Goal: Task Accomplishment & Management: Use online tool/utility

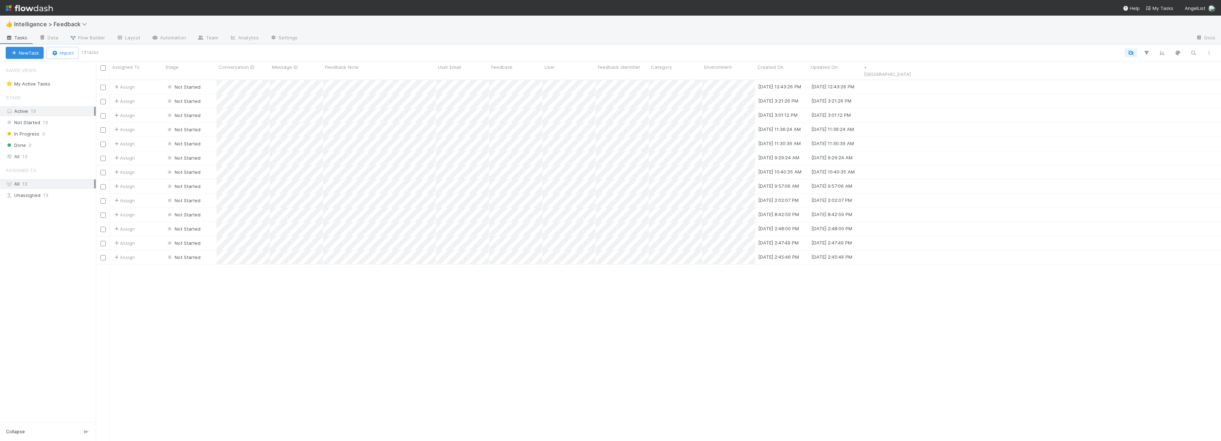
scroll to position [362, 1120]
click at [49, 34] on link "Data" at bounding box center [48, 38] width 31 height 11
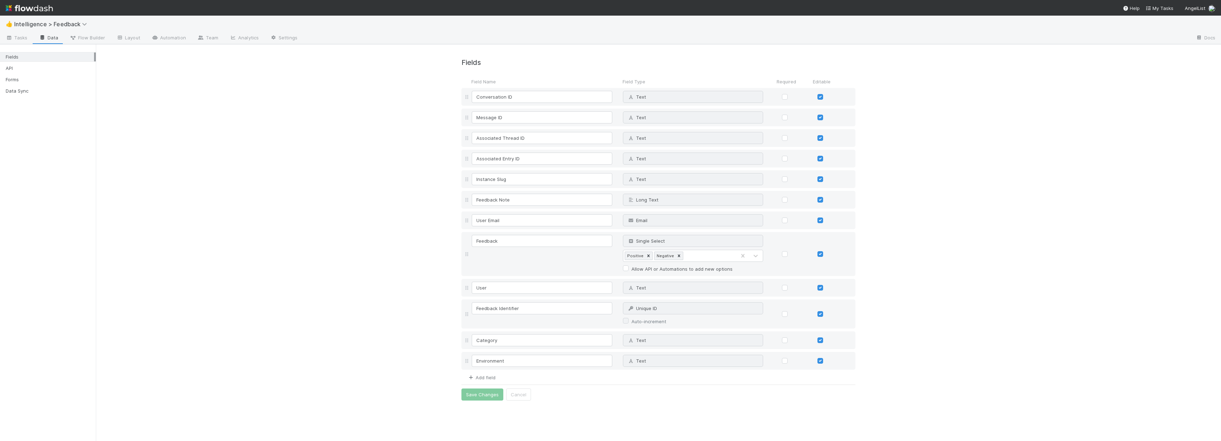
click at [492, 376] on link "Add field" at bounding box center [481, 378] width 28 height 6
click at [510, 383] on input at bounding box center [542, 382] width 141 height 12
type input "Tools"
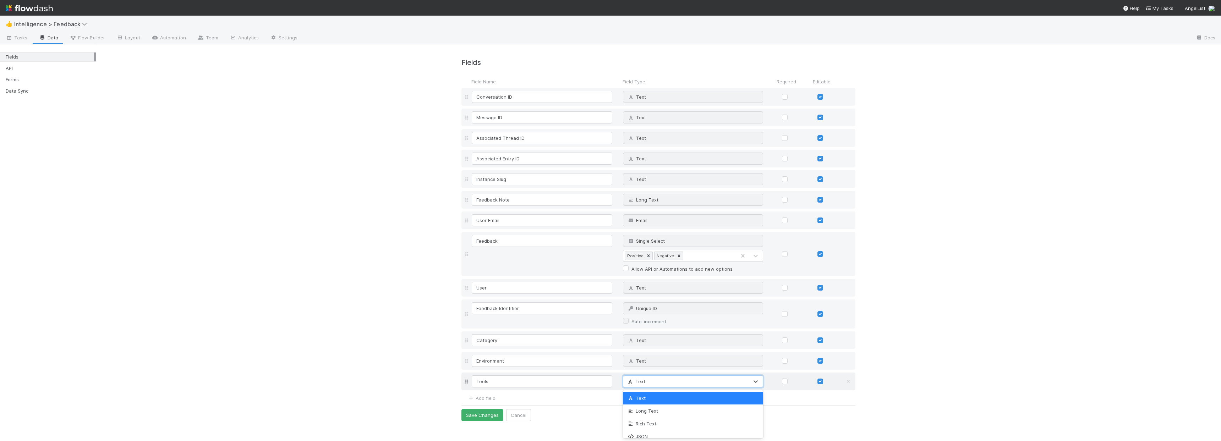
click at [685, 378] on div "Text" at bounding box center [686, 381] width 126 height 11
click at [920, 322] on div "Fields Field Name Field Type Required Editable Conversation ID Text Why can't I…" at bounding box center [658, 235] width 1125 height 383
click at [20, 38] on span "Tasks" at bounding box center [17, 37] width 22 height 7
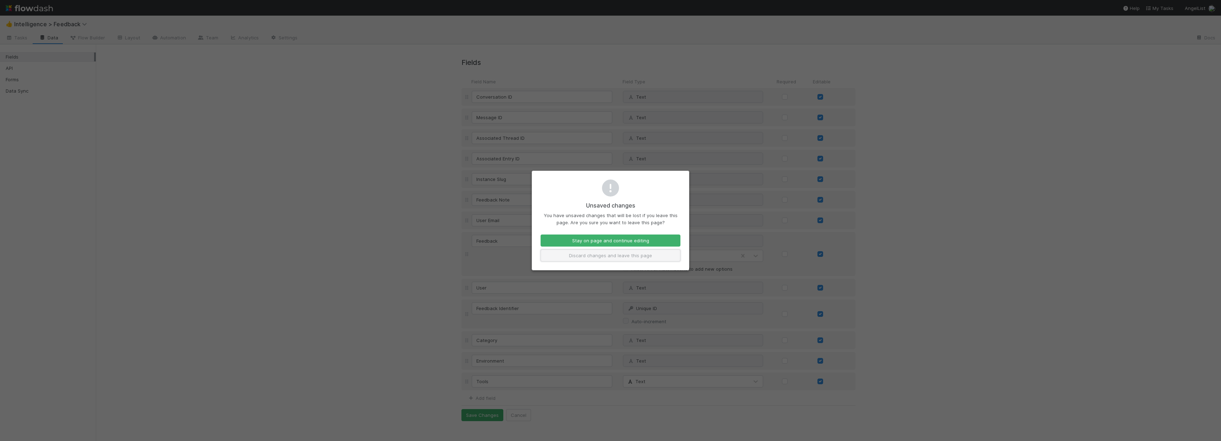
click at [584, 256] on button "Discard changes and leave this page" at bounding box center [611, 256] width 140 height 12
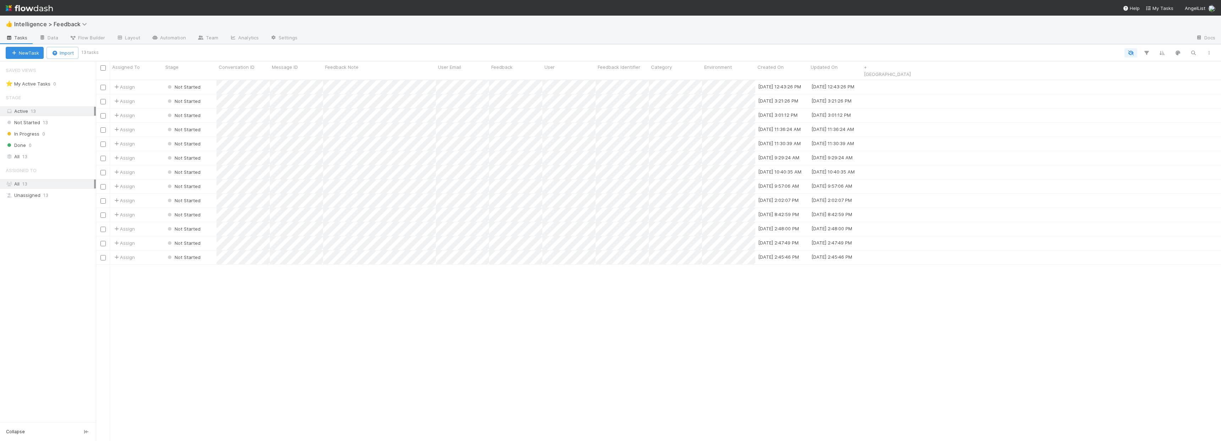
scroll to position [362, 1120]
click at [281, 78] on div at bounding box center [610, 220] width 1221 height 441
click at [696, 310] on div "Assign Not Started [DATE] 12:43:26 PM [DATE] 12:43:26 PM Assign Not Started [DA…" at bounding box center [658, 263] width 1125 height 367
click at [881, 67] on link "+ [GEOGRAPHIC_DATA]" at bounding box center [887, 70] width 47 height 13
click at [49, 38] on div "Text Allow editing information in this field This field is required Create" at bounding box center [610, 220] width 1221 height 441
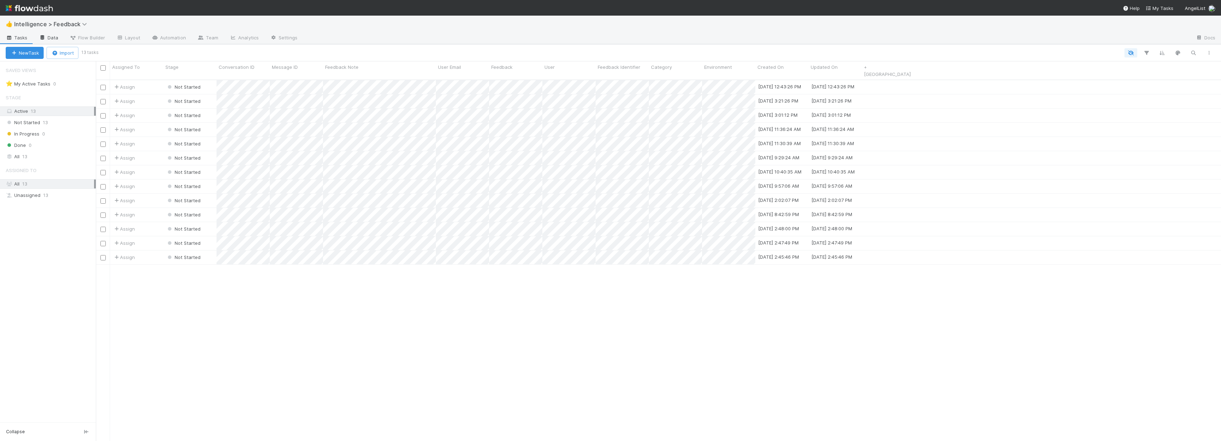
click at [50, 39] on link "Data" at bounding box center [48, 38] width 31 height 11
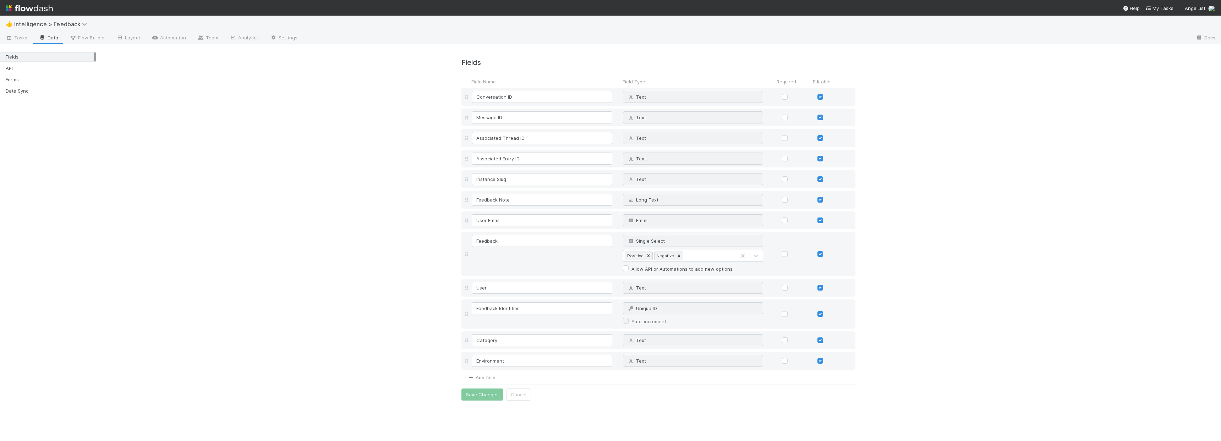
click at [490, 375] on link "Add field" at bounding box center [481, 378] width 28 height 6
type input "Tools"
click at [487, 415] on button "Save Changes" at bounding box center [482, 415] width 42 height 12
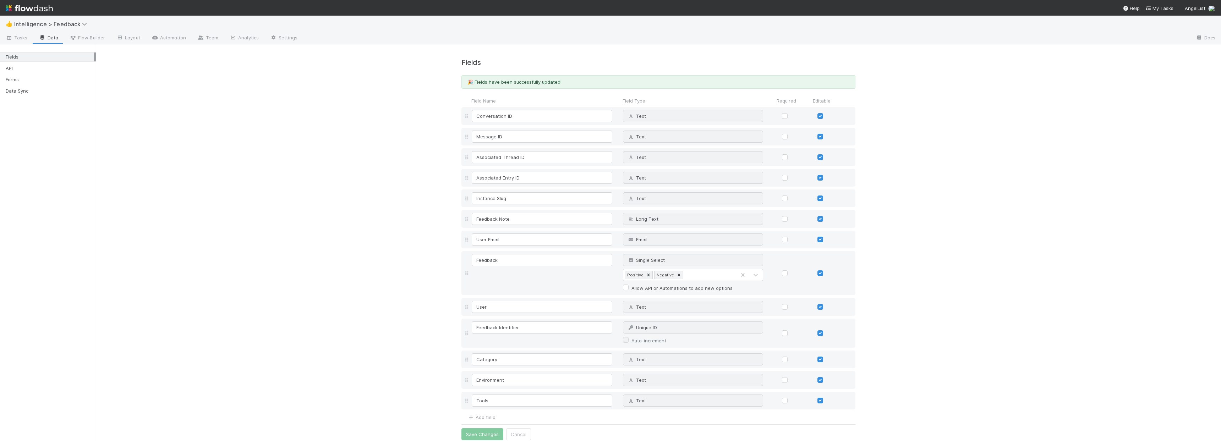
click at [330, 304] on div "Fields 🎉 Fields have been successfully updated! Field Name Field Type Required …" at bounding box center [658, 245] width 1125 height 402
click at [1127, 90] on div "Fields 🎉 Fields have been successfully updated! Field Name Field Type Required …" at bounding box center [658, 240] width 1125 height 402
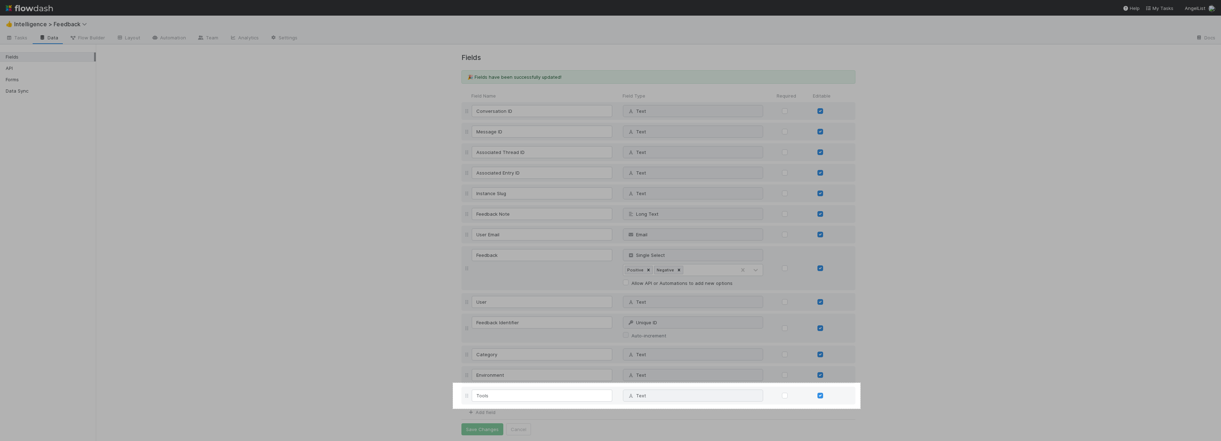
drag, startPoint x: 453, startPoint y: 409, endPoint x: 861, endPoint y: 383, distance: 408.4
click at [861, 383] on div "1148 X 73" at bounding box center [610, 220] width 1221 height 441
click at [879, 379] on link "Copy" at bounding box center [877, 377] width 18 height 8
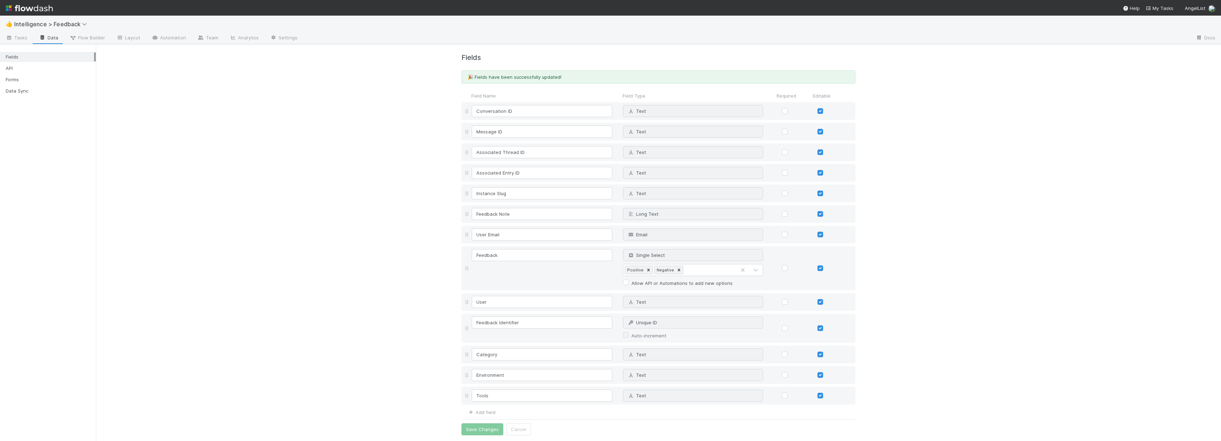
click at [1018, 142] on div "Fields 🎉 Fields have been successfully updated! Field Name Field Type Required …" at bounding box center [658, 240] width 1125 height 402
click at [911, 327] on div "Fields 🎉 Fields have been successfully updated! Field Name Field Type Required …" at bounding box center [658, 240] width 1125 height 402
click at [919, 206] on div "Fields 🎉 Fields have been successfully updated! Field Name Field Type Required …" at bounding box center [658, 240] width 1125 height 402
click at [323, 204] on div "Fields 🎉 Fields have been successfully updated! Field Name Field Type Required …" at bounding box center [658, 240] width 1125 height 402
click at [387, 375] on div "Fields 🎉 Fields have been successfully updated! Field Name Field Type Required …" at bounding box center [658, 240] width 1125 height 402
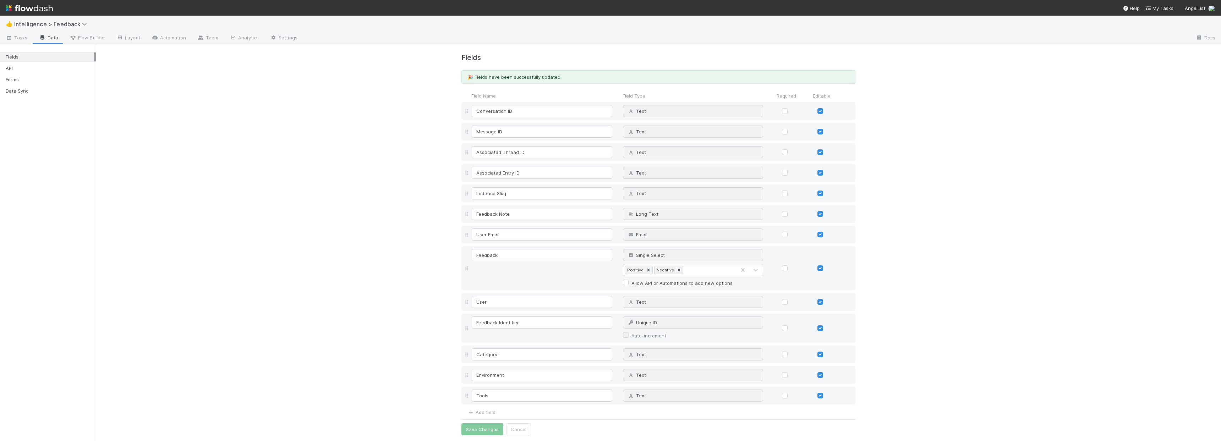
click at [355, 296] on div "Fields 🎉 Fields have been successfully updated! Field Name Field Type Required …" at bounding box center [658, 240] width 1125 height 402
click at [977, 158] on div "Fields 🎉 Fields have been successfully updated! Field Name Field Type Required …" at bounding box center [658, 240] width 1125 height 402
